Goal: Transaction & Acquisition: Purchase product/service

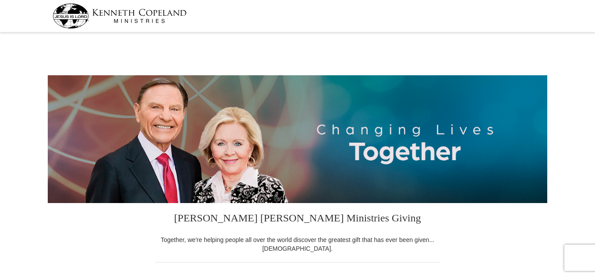
select select "VA"
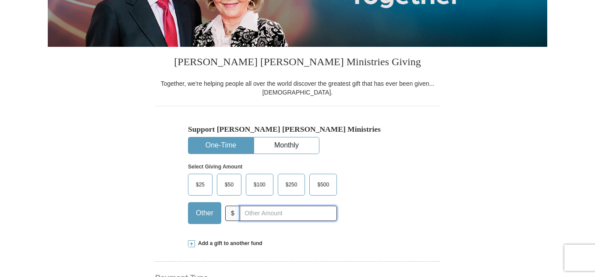
click at [240, 214] on input "text" at bounding box center [288, 213] width 97 height 15
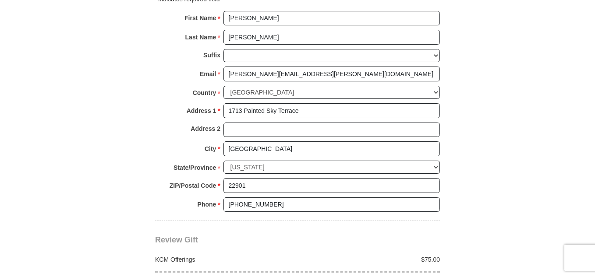
scroll to position [722, 0]
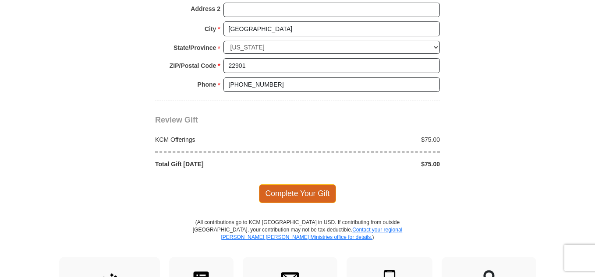
type input "75.00"
click at [311, 194] on span "Complete Your Gift" at bounding box center [298, 194] width 78 height 18
